Goal: Information Seeking & Learning: Learn about a topic

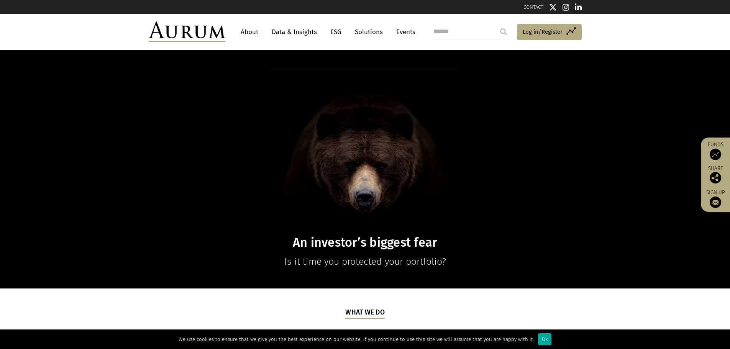
click at [333, 31] on link "ESG" at bounding box center [335, 32] width 19 height 14
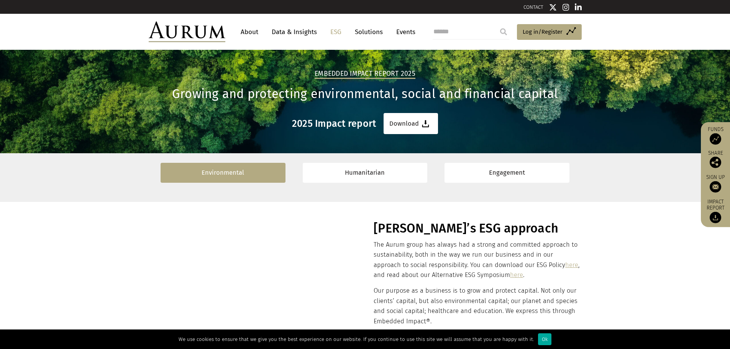
click at [233, 177] on link "Environmental" at bounding box center [223, 173] width 125 height 20
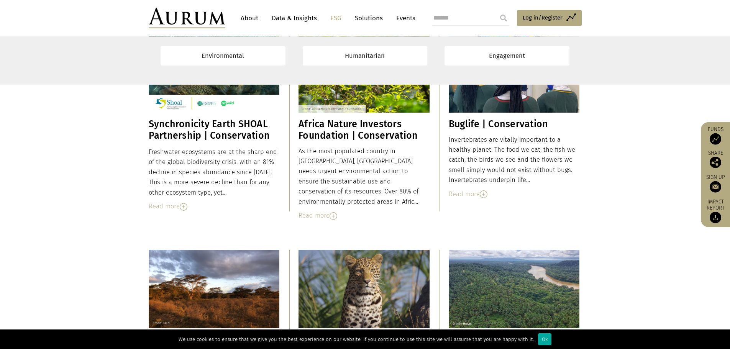
scroll to position [1346, 0]
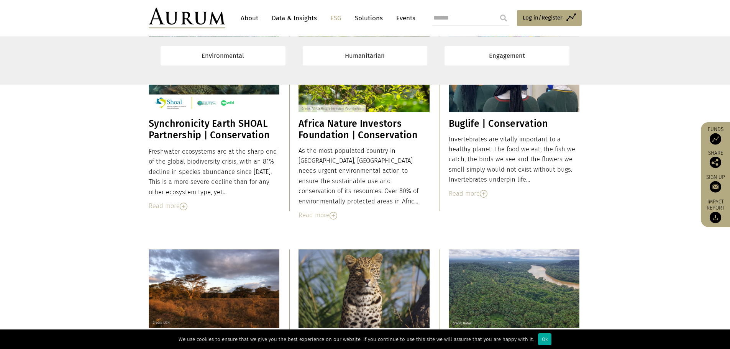
click at [466, 194] on div "Read more" at bounding box center [514, 194] width 131 height 10
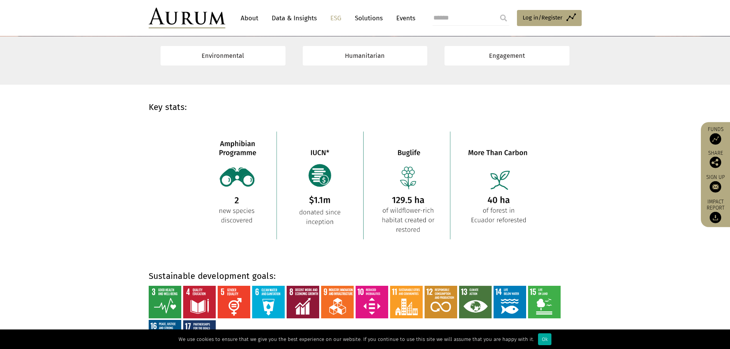
scroll to position [483, 0]
